Goal: Transaction & Acquisition: Download file/media

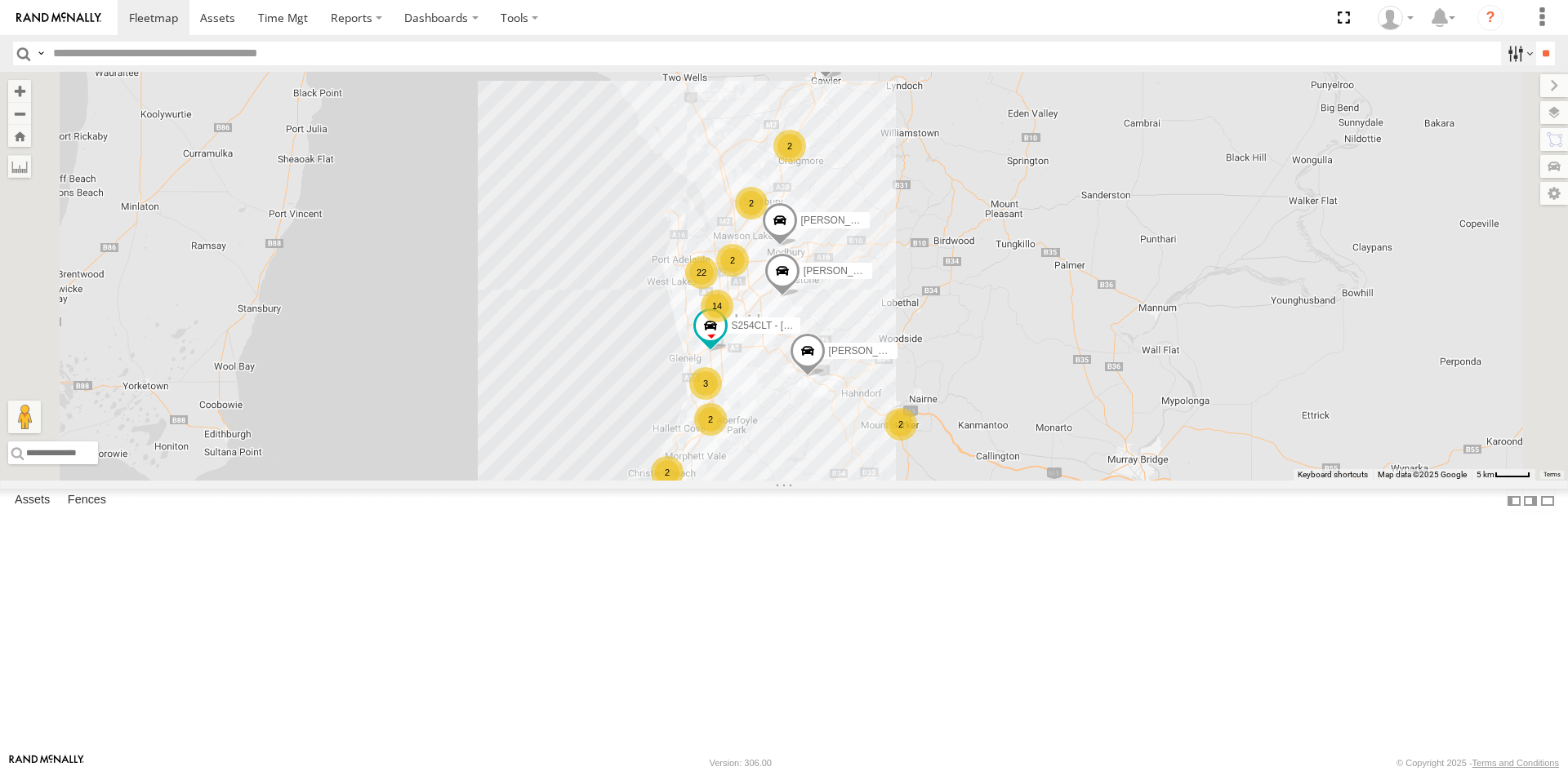
click at [1522, 52] on label at bounding box center [1517, 52] width 35 height 23
click at [1525, 47] on label at bounding box center [1517, 52] width 35 height 23
click at [314, 9] on link at bounding box center [283, 17] width 73 height 35
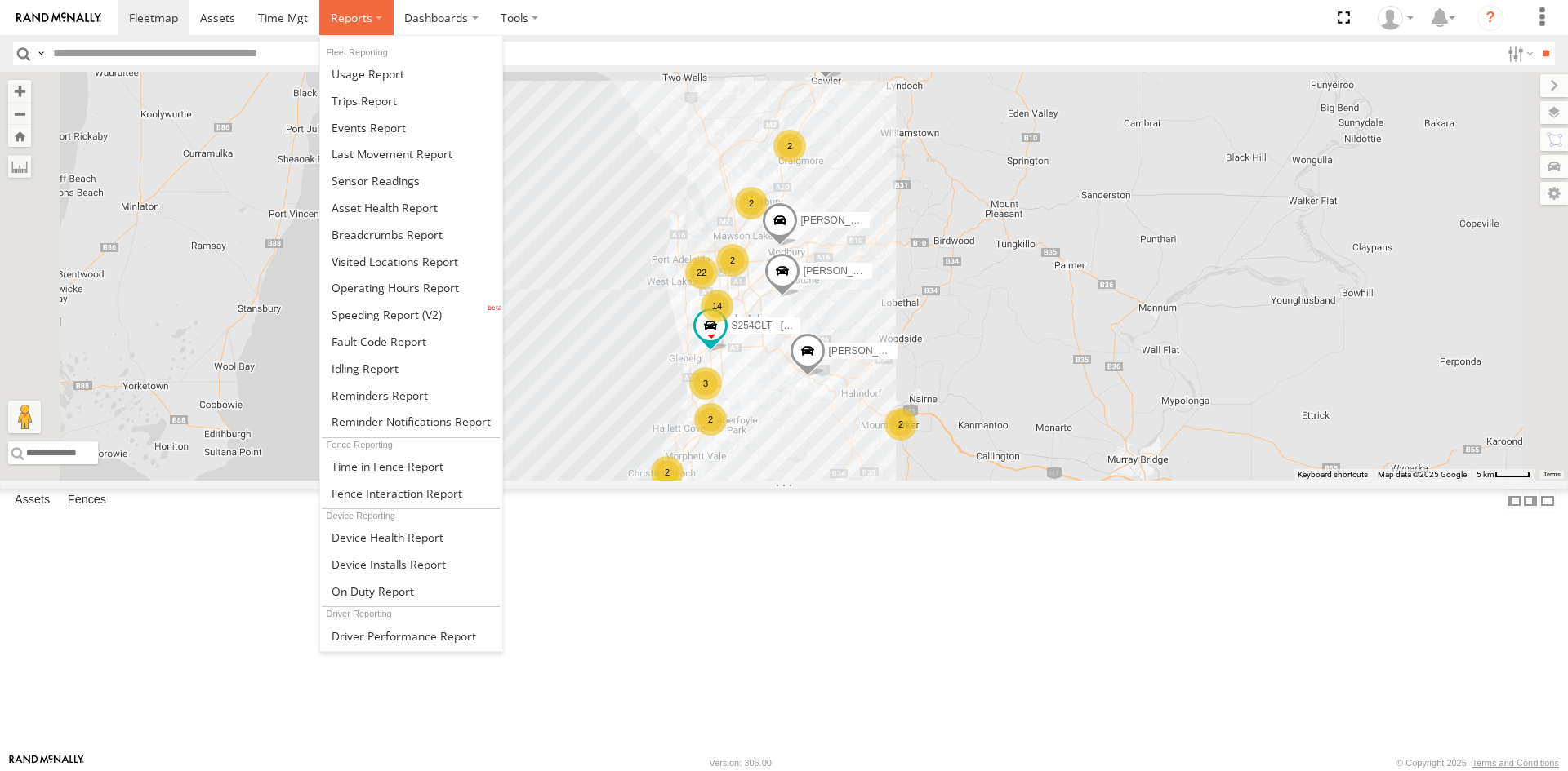
click at [339, 16] on span at bounding box center [351, 17] width 41 height 16
click at [396, 176] on span at bounding box center [376, 181] width 88 height 16
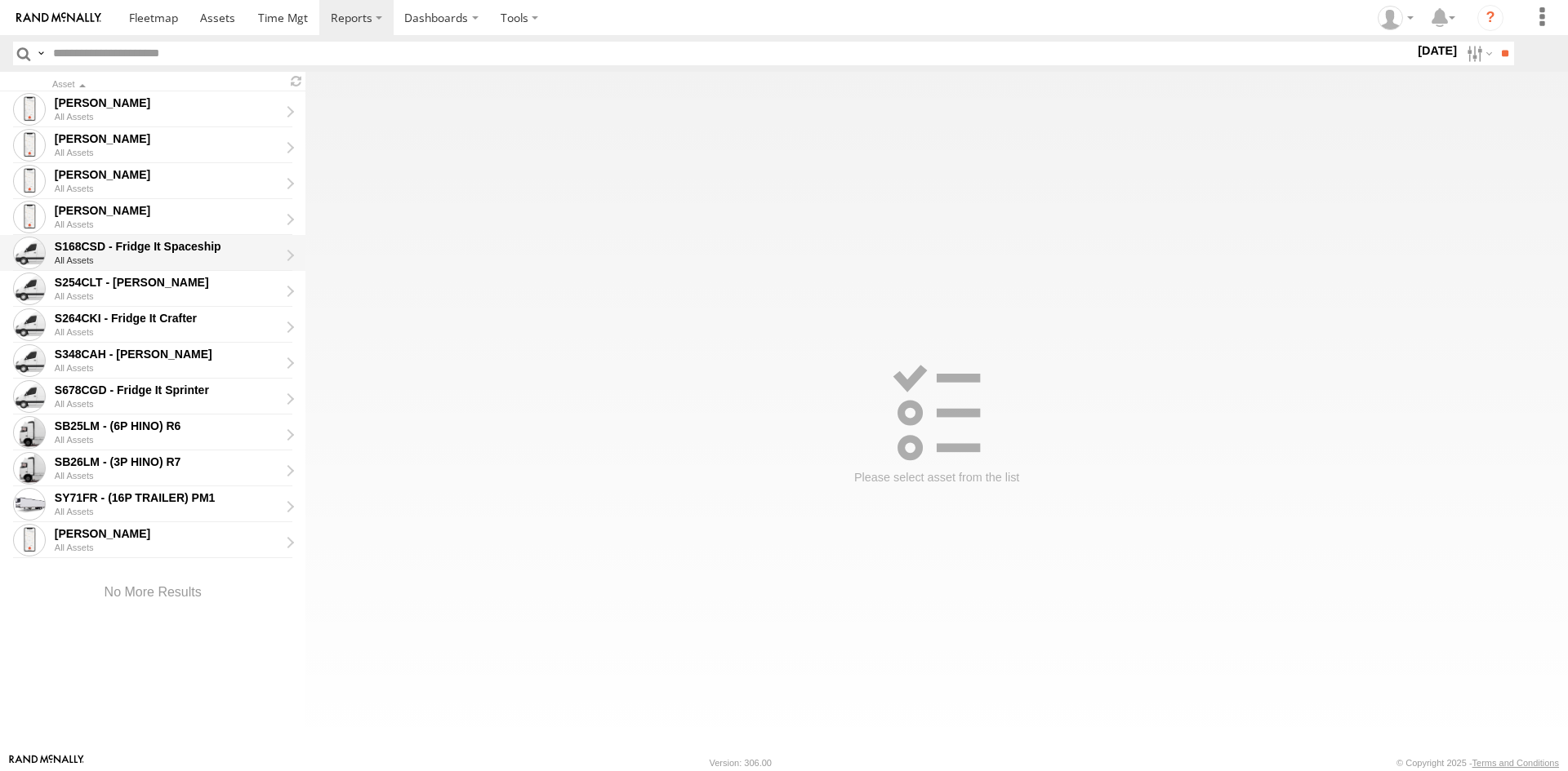
click at [172, 255] on div "S168CSD - Fridge It Spaceship All Assets" at bounding box center [172, 253] width 240 height 33
type input "**********"
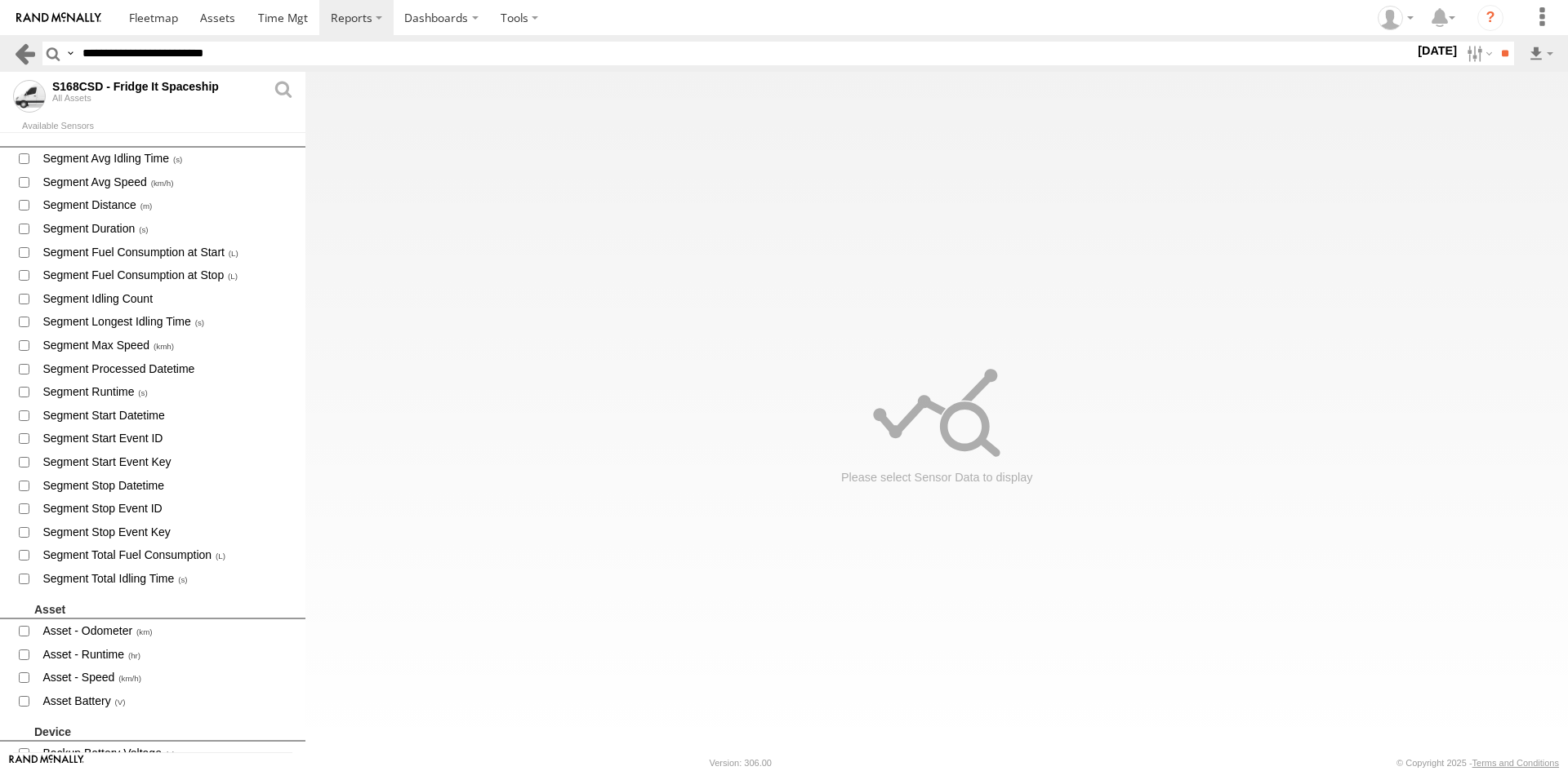
click at [25, 48] on link at bounding box center [24, 52] width 23 height 23
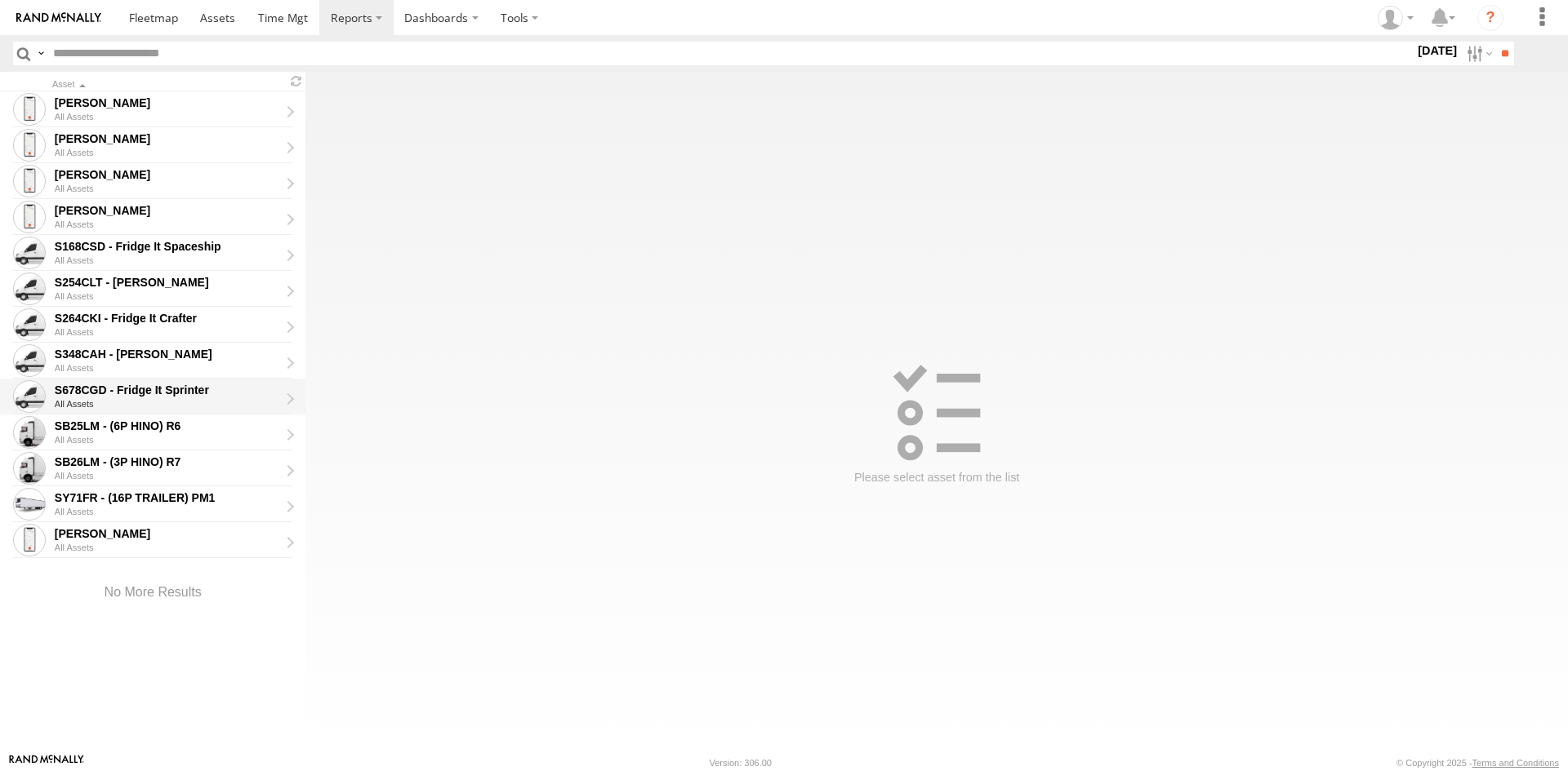
click at [153, 390] on div "S678CGD - Fridge It Sprinter" at bounding box center [167, 391] width 225 height 15
type input "**********"
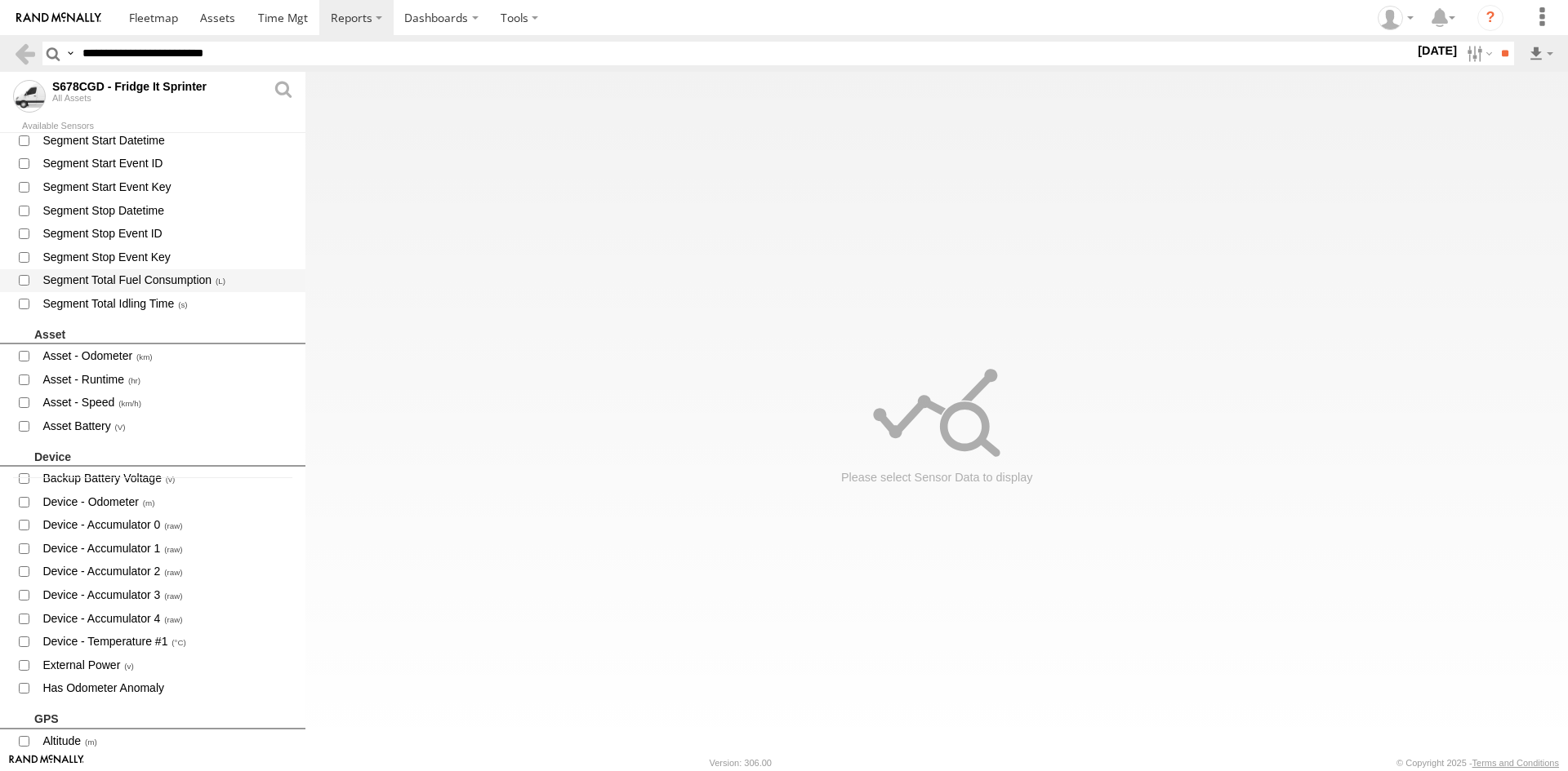
scroll to position [326, 0]
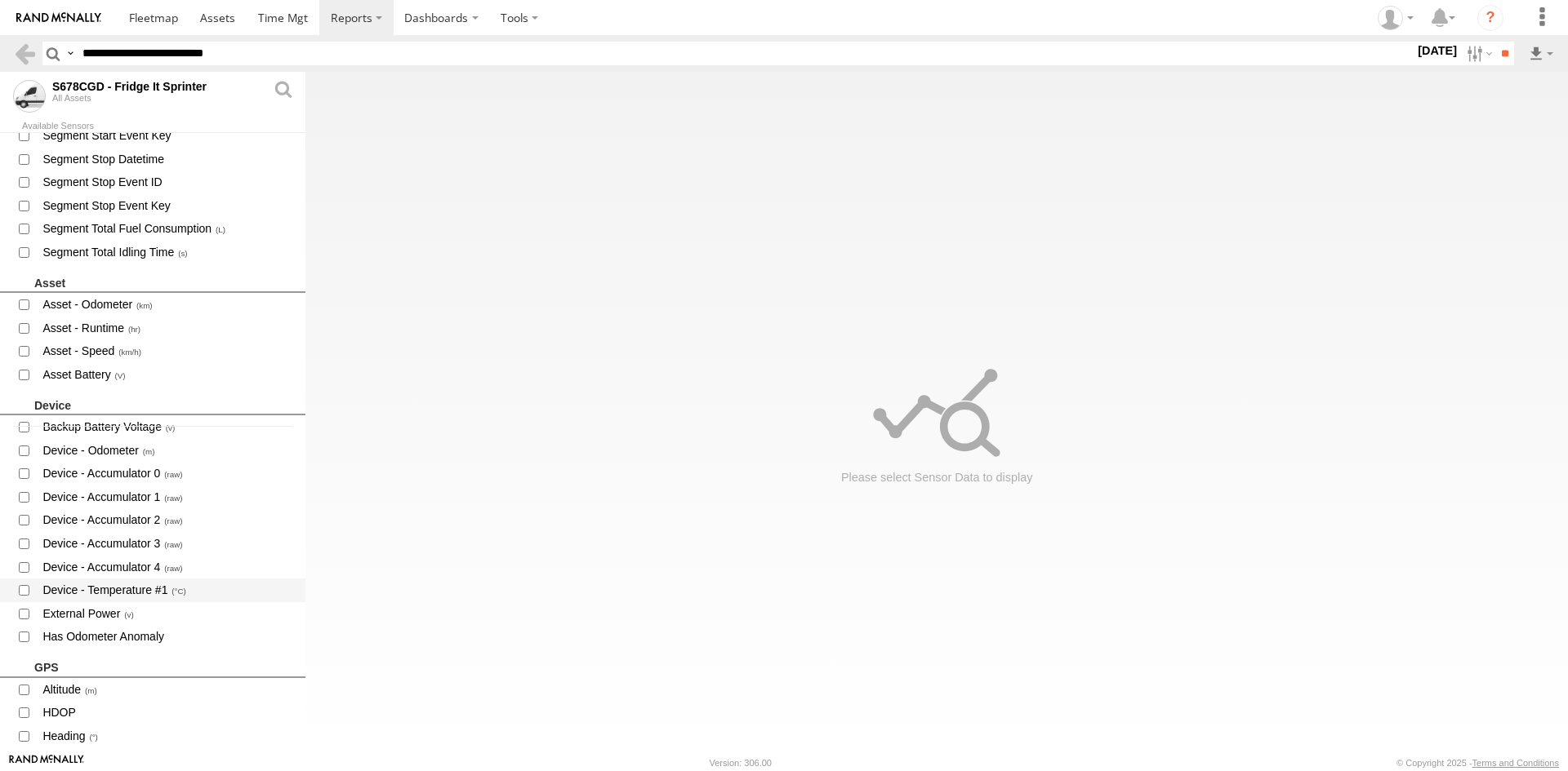
click at [114, 592] on span "Device - Temperature #1" at bounding box center [167, 590] width 252 height 21
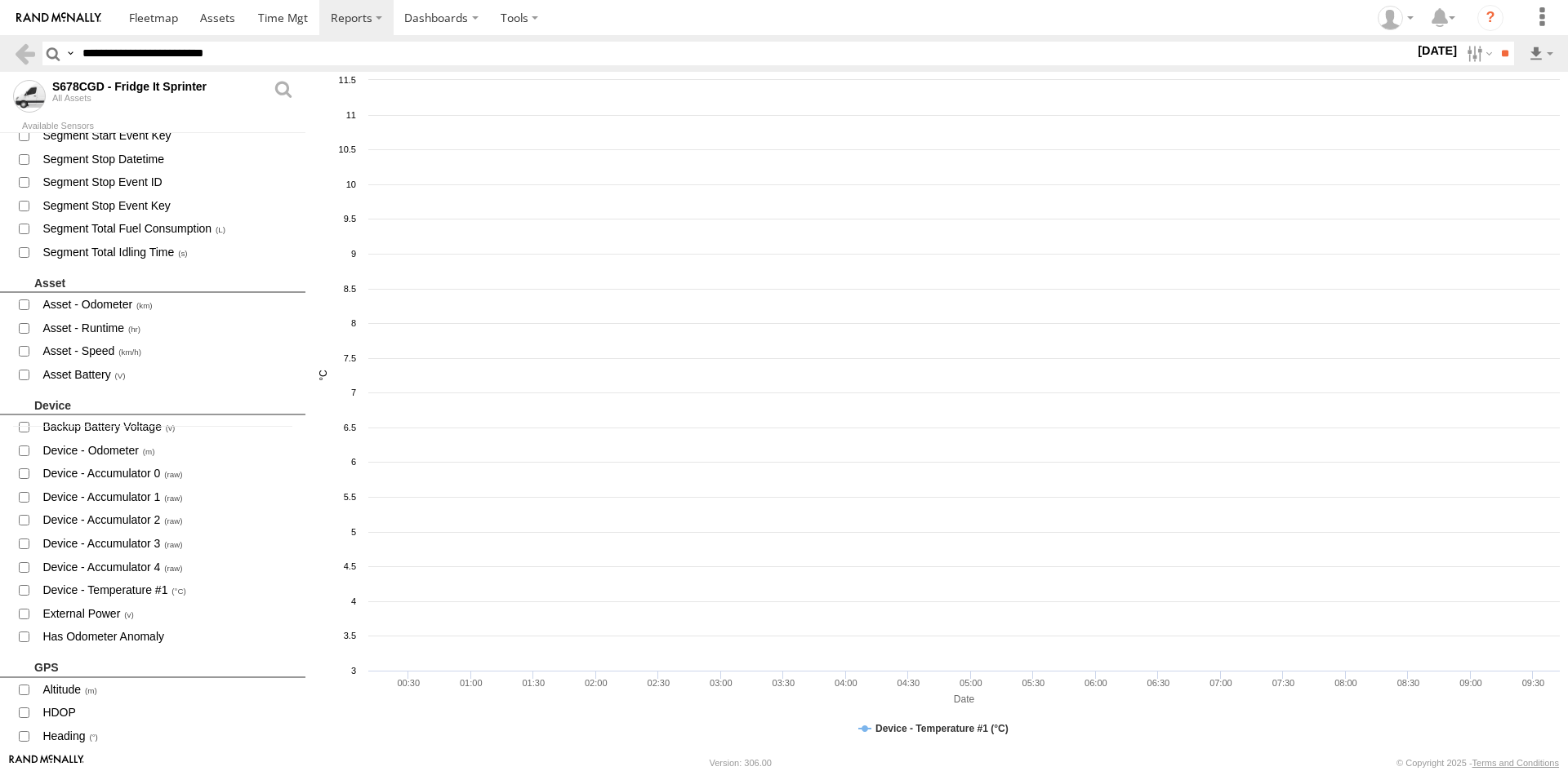
click at [1460, 47] on label at bounding box center [1477, 52] width 35 height 23
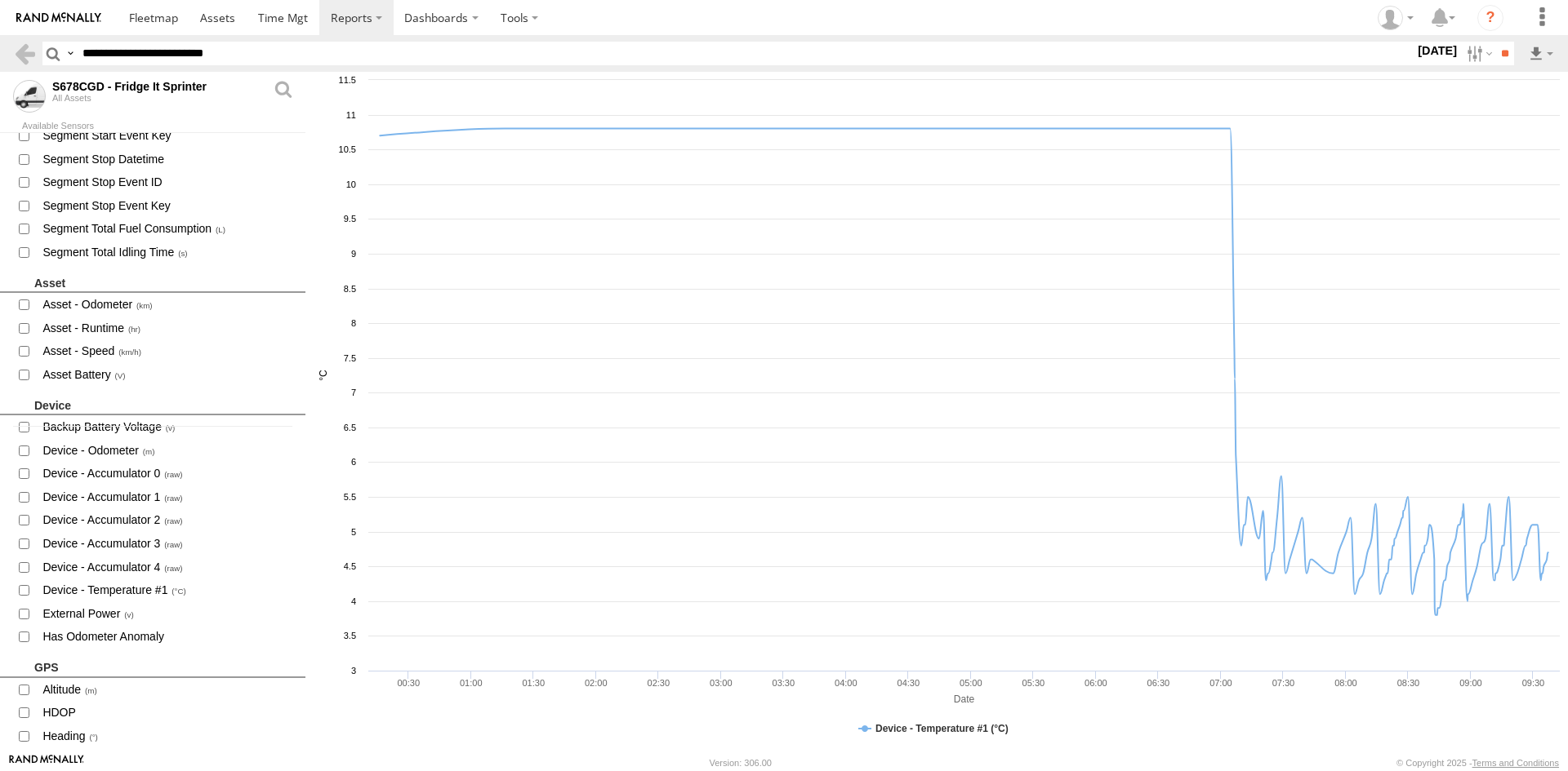
click at [0, 0] on label at bounding box center [0, 0] width 0 height 0
click at [1500, 59] on input "**" at bounding box center [1504, 52] width 19 height 23
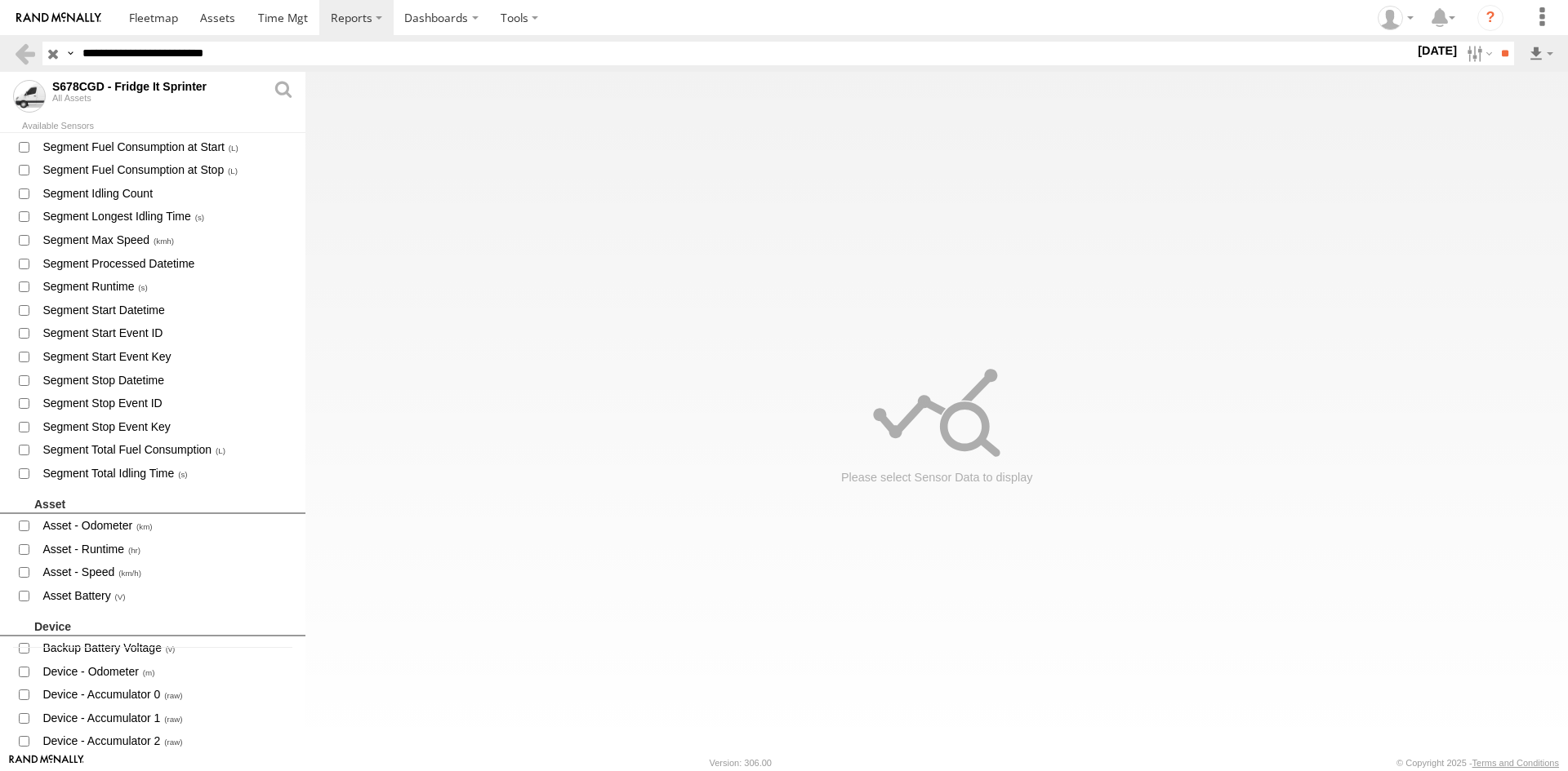
scroll to position [326, 0]
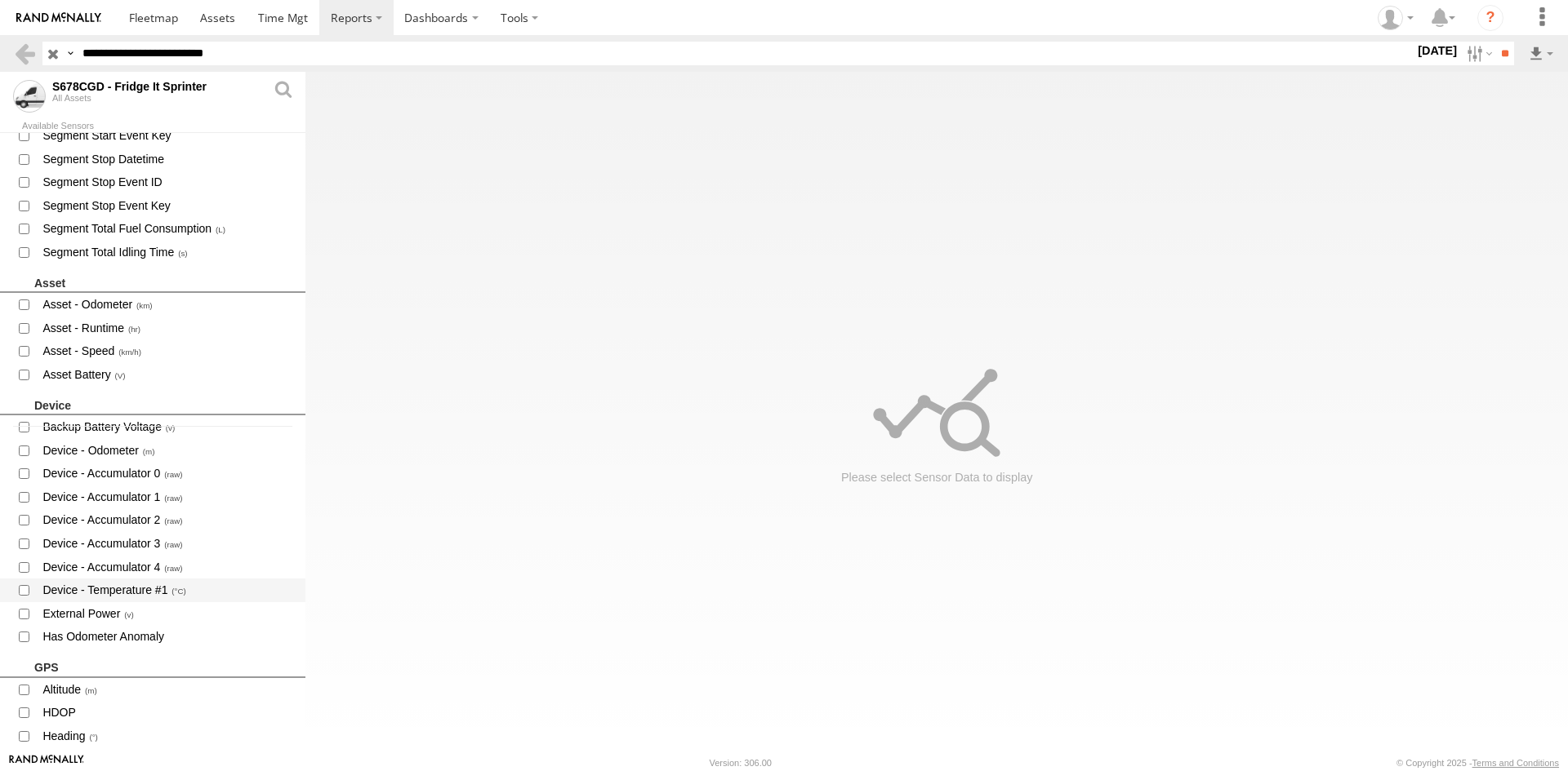
click at [121, 593] on span "Device - Temperature #1" at bounding box center [167, 590] width 252 height 21
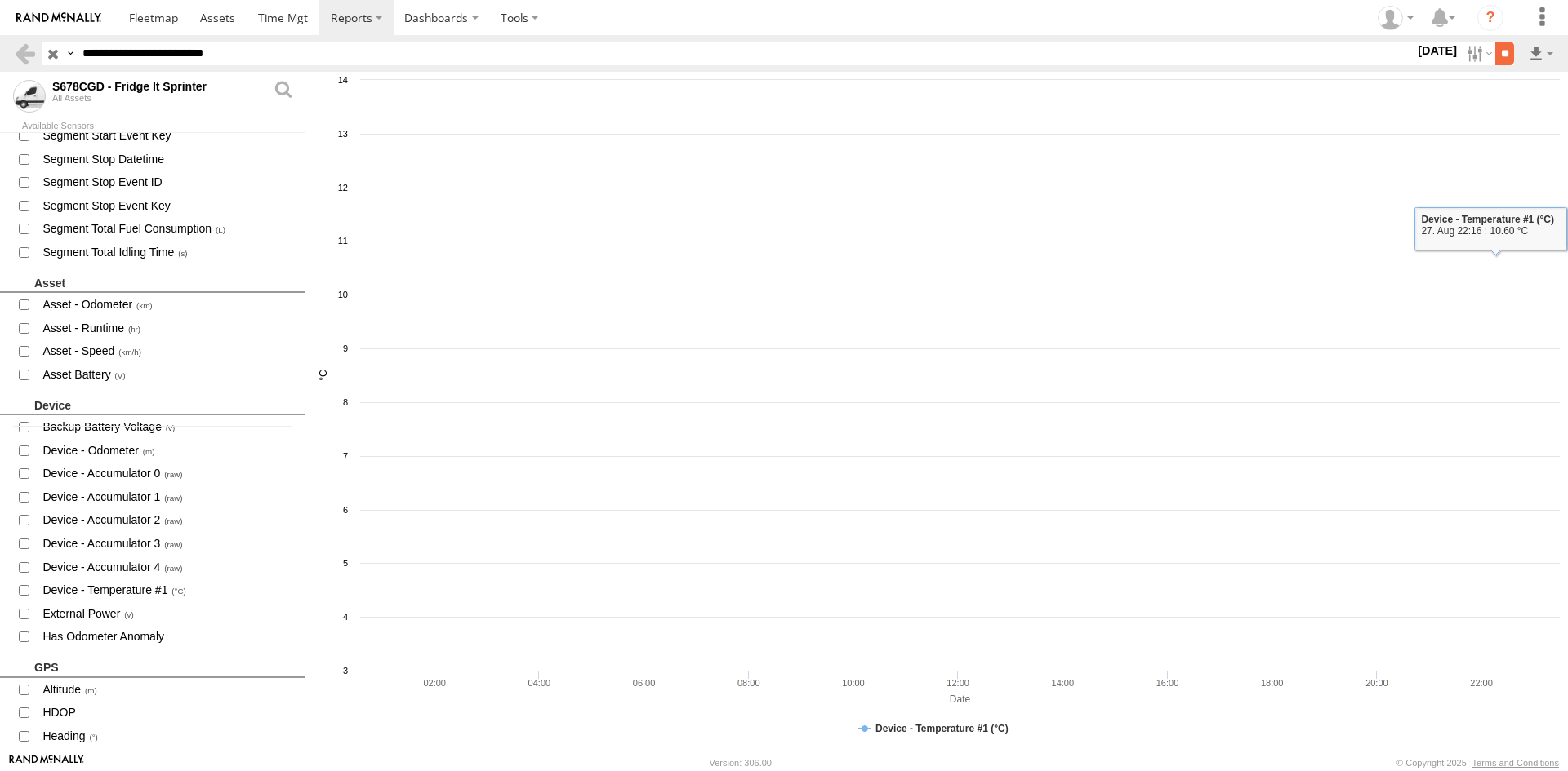
click at [1495, 48] on input "**" at bounding box center [1504, 52] width 19 height 23
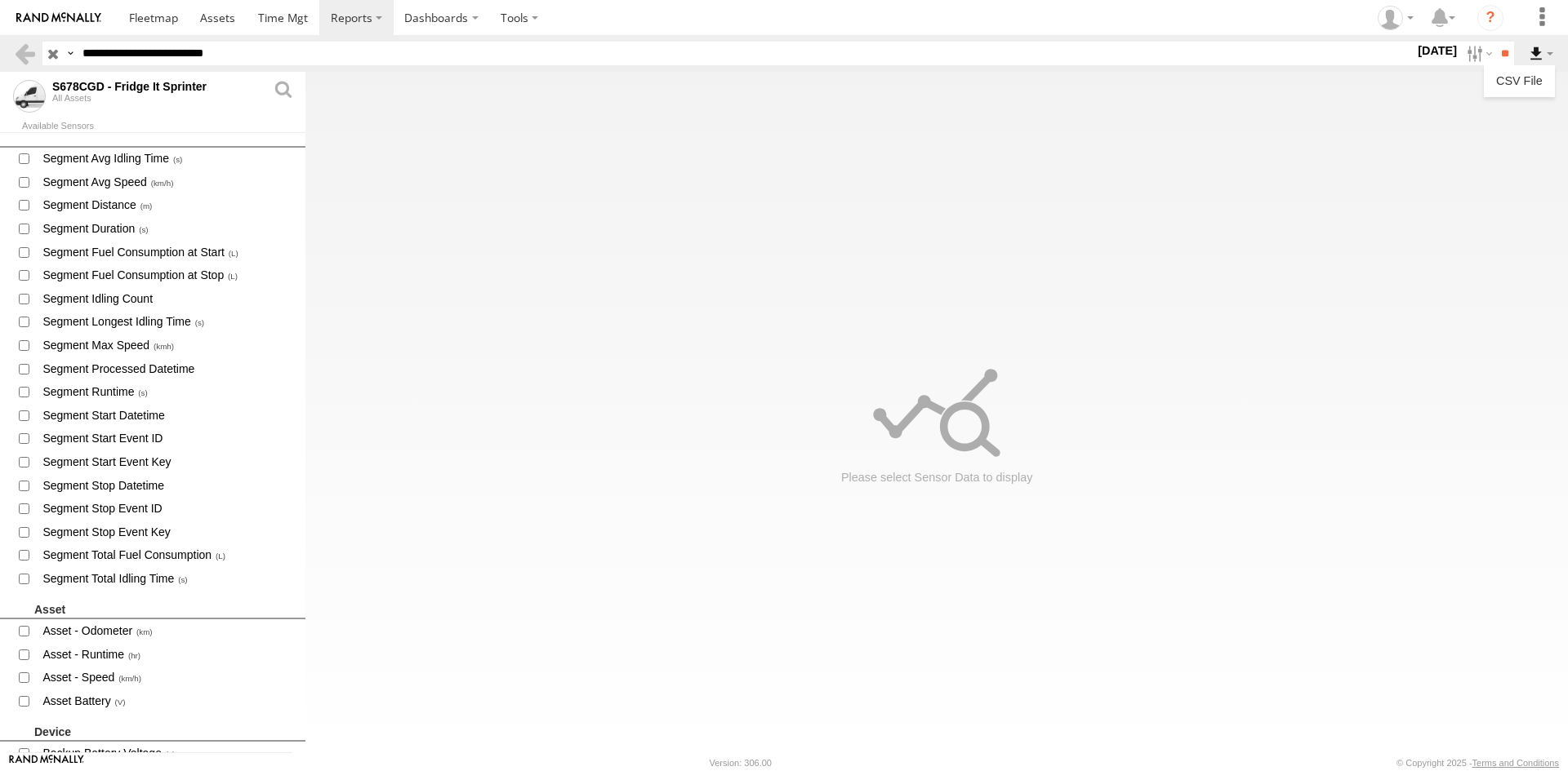
click at [1533, 49] on label at bounding box center [1541, 52] width 28 height 23
click at [1534, 91] on link "CSV File" at bounding box center [1519, 81] width 58 height 24
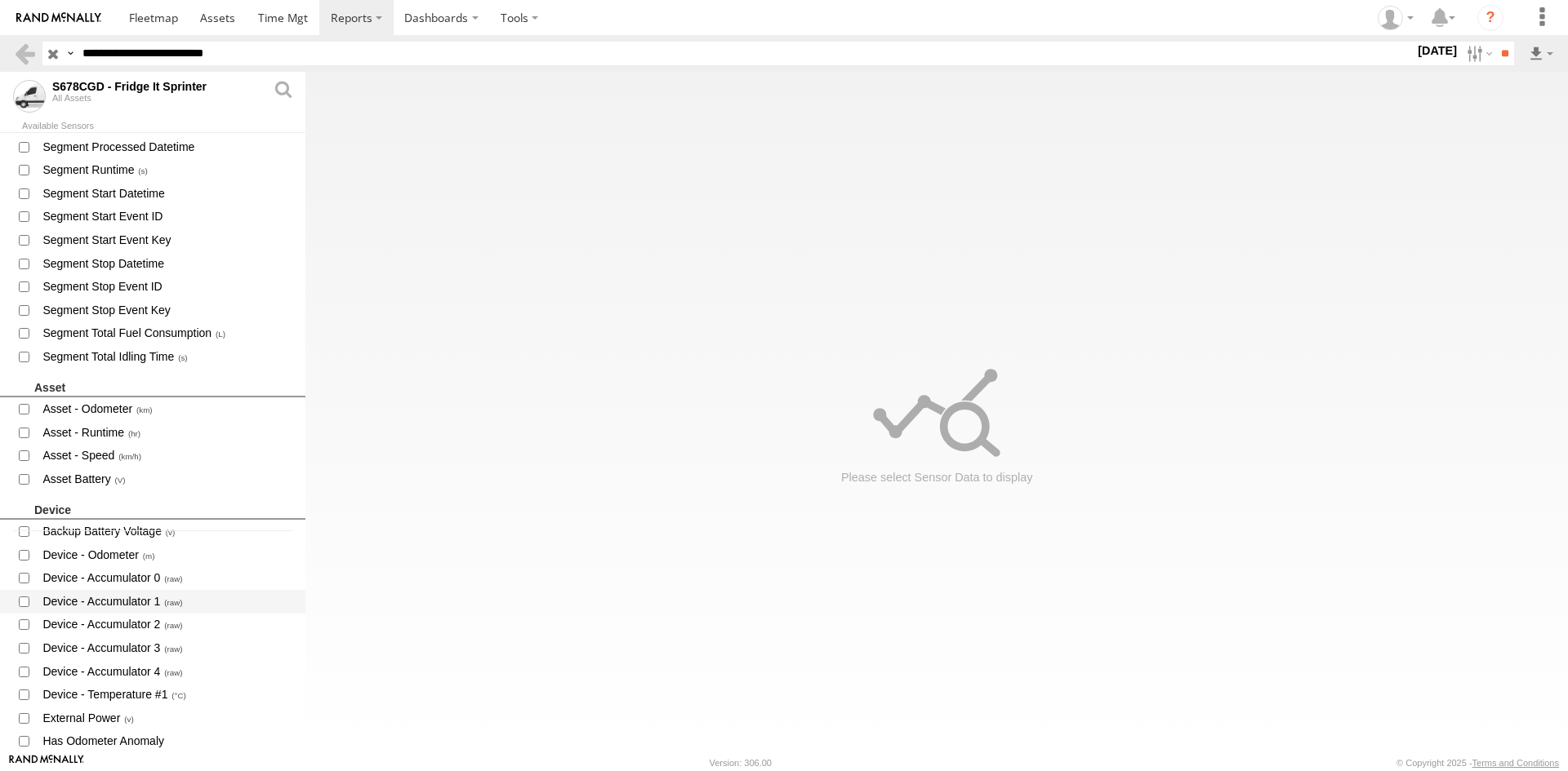
scroll to position [245, 0]
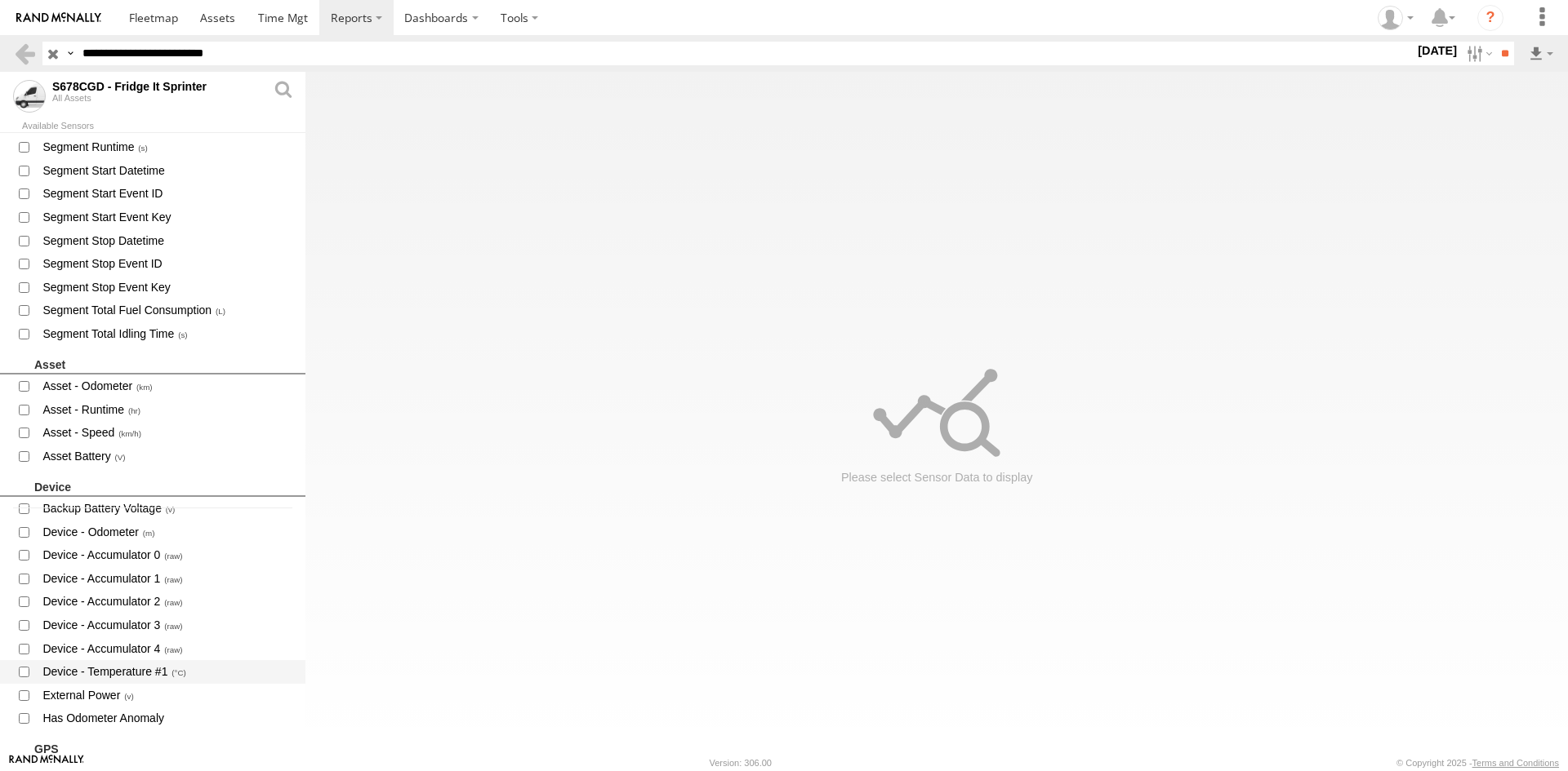
click at [142, 676] on span "Device - Temperature #1" at bounding box center [167, 673] width 252 height 21
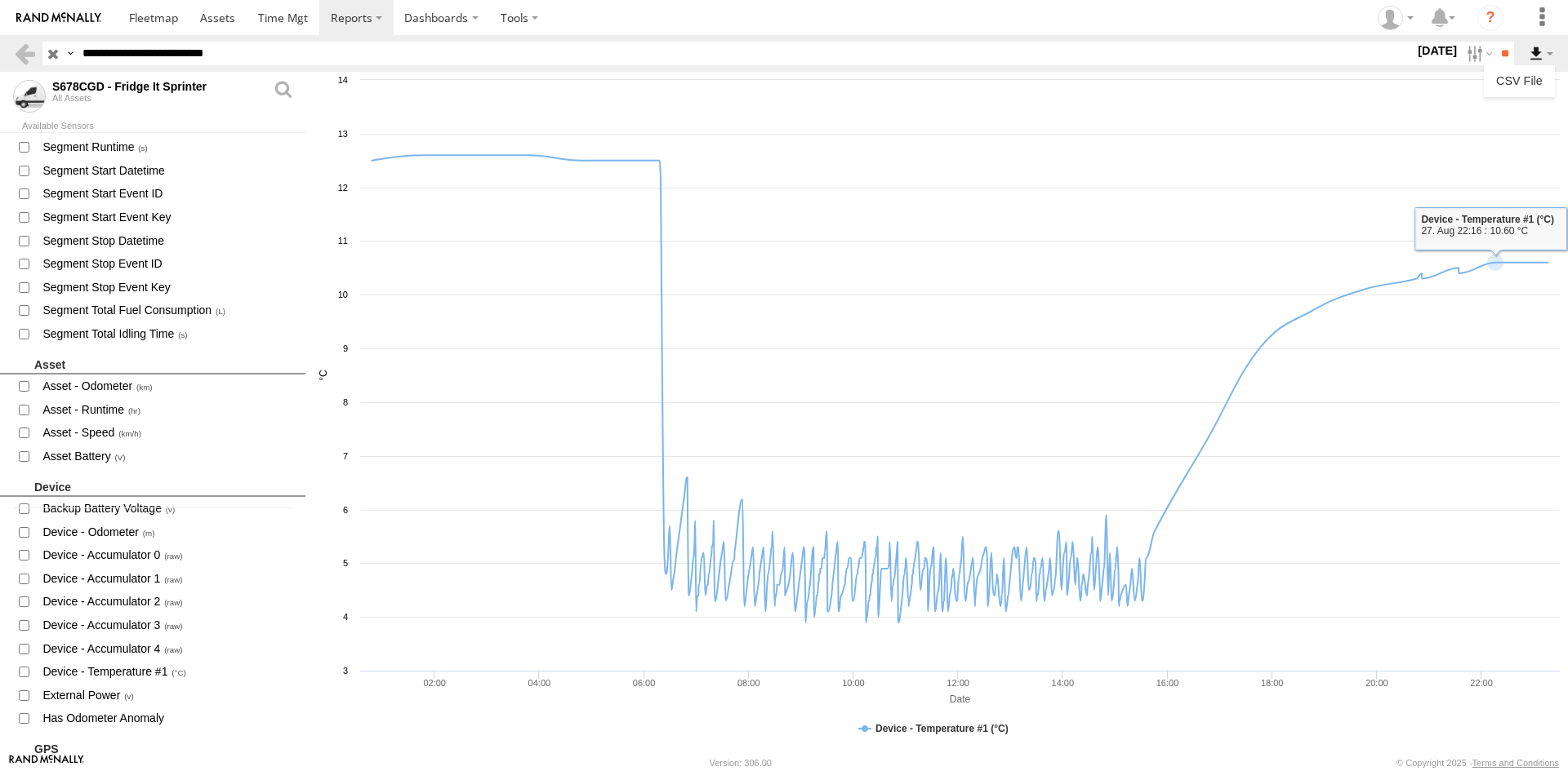
click at [1540, 48] on label at bounding box center [1541, 52] width 28 height 23
click at [1528, 54] on label at bounding box center [1541, 52] width 28 height 23
click at [1526, 85] on link "CSV File" at bounding box center [1519, 81] width 58 height 24
